Goal: Transaction & Acquisition: Purchase product/service

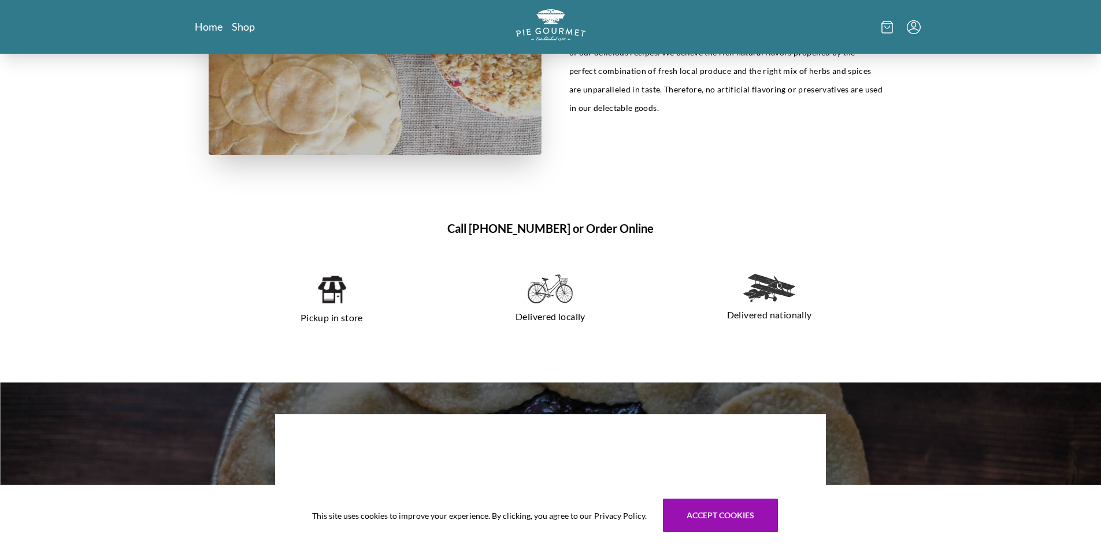
scroll to position [469, 0]
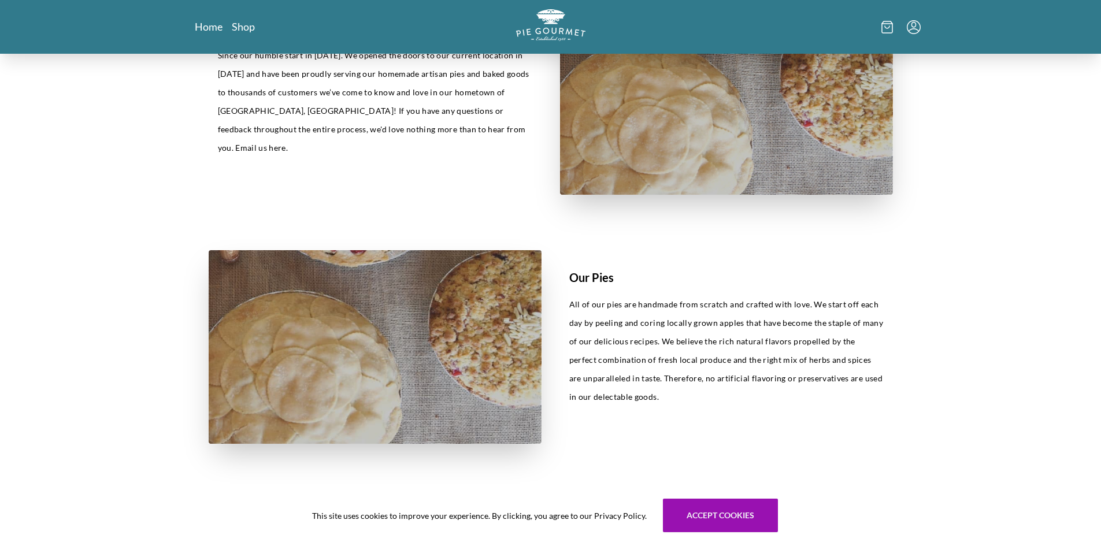
click at [589, 274] on h1 "Our Pies" at bounding box center [726, 277] width 314 height 17
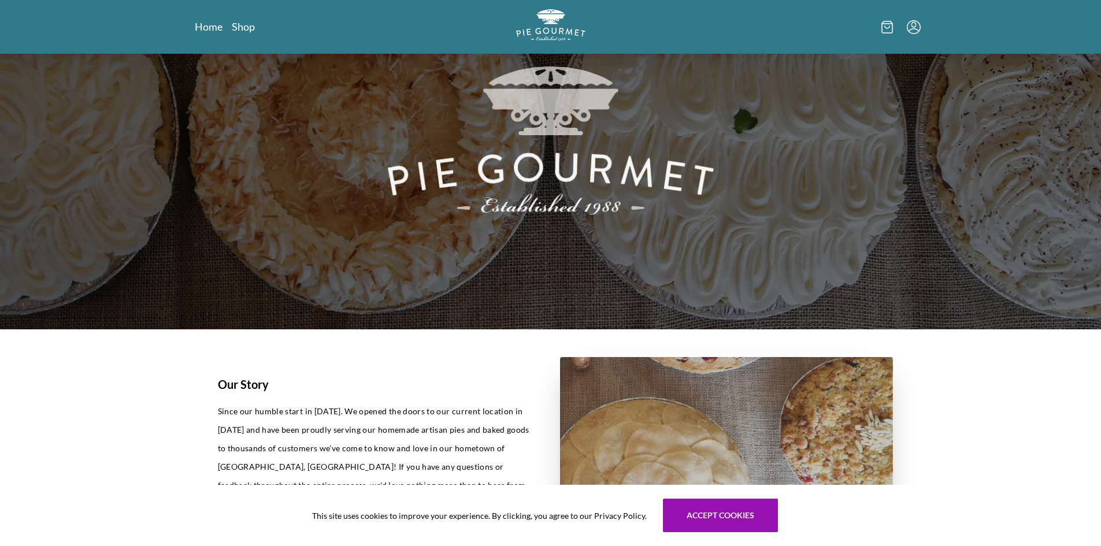
scroll to position [0, 0]
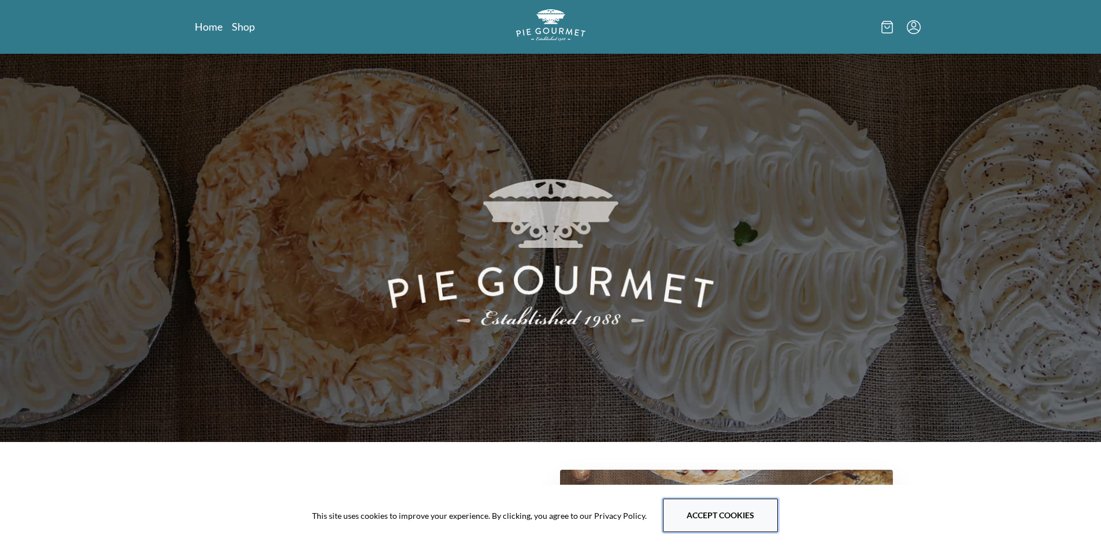
click at [747, 511] on button "Accept cookies" at bounding box center [720, 516] width 115 height 34
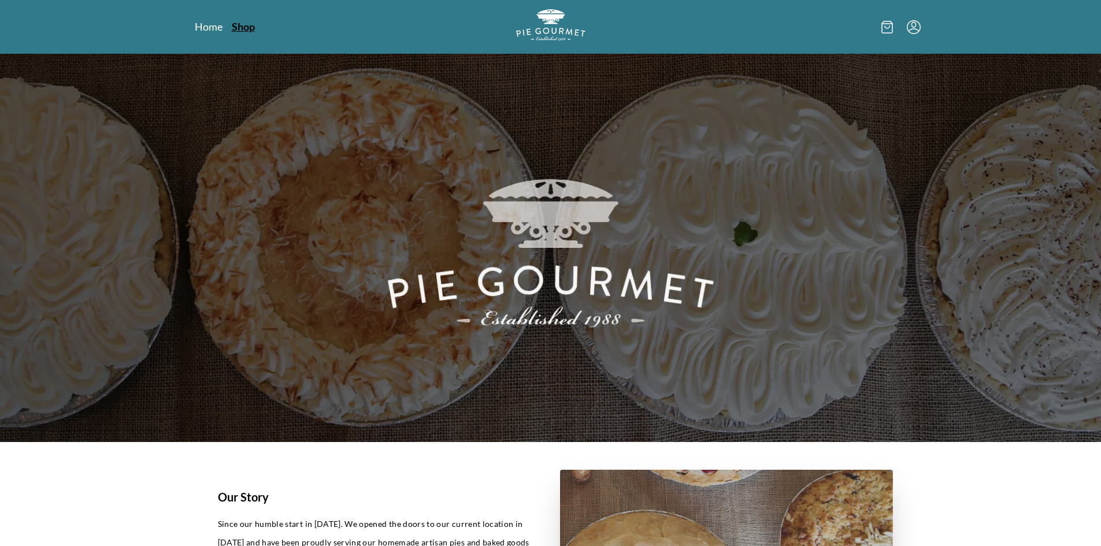
click at [240, 24] on link "Shop" at bounding box center [243, 27] width 23 height 14
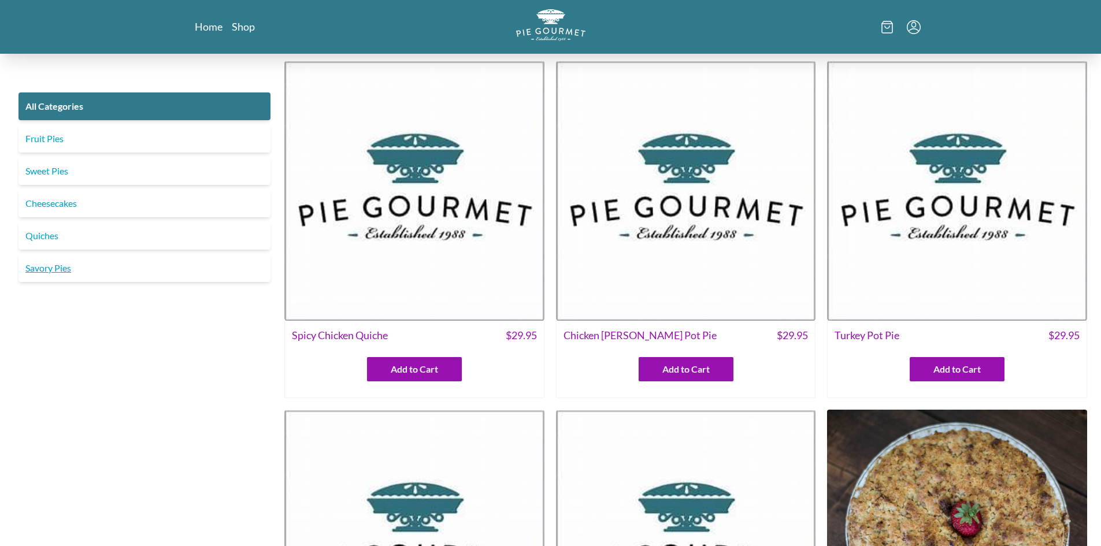
click at [42, 270] on link "Savory Pies" at bounding box center [144, 268] width 252 height 28
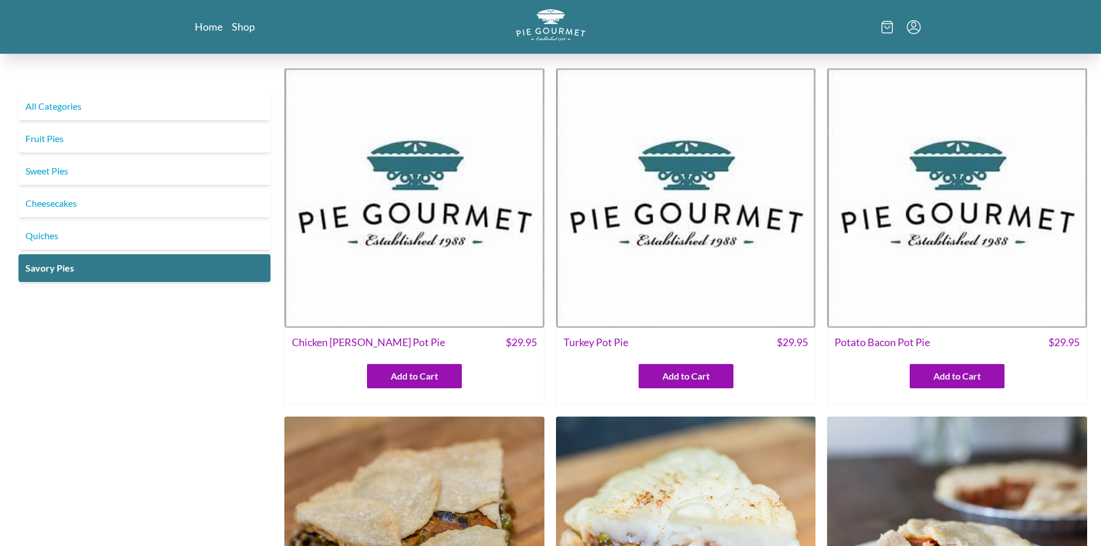
click at [454, 270] on img at bounding box center [414, 198] width 260 height 260
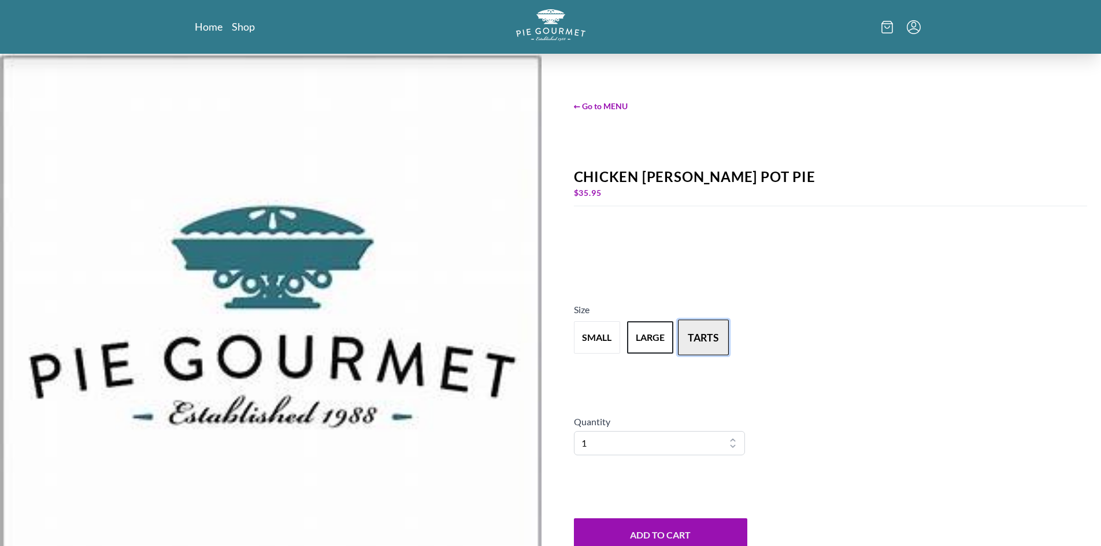
click at [697, 343] on button "tarts" at bounding box center [703, 338] width 51 height 36
click at [649, 340] on button "large" at bounding box center [650, 338] width 51 height 36
click at [600, 346] on button "small" at bounding box center [596, 338] width 51 height 36
click at [699, 341] on button "tarts" at bounding box center [703, 338] width 51 height 36
